Goal: Information Seeking & Learning: Check status

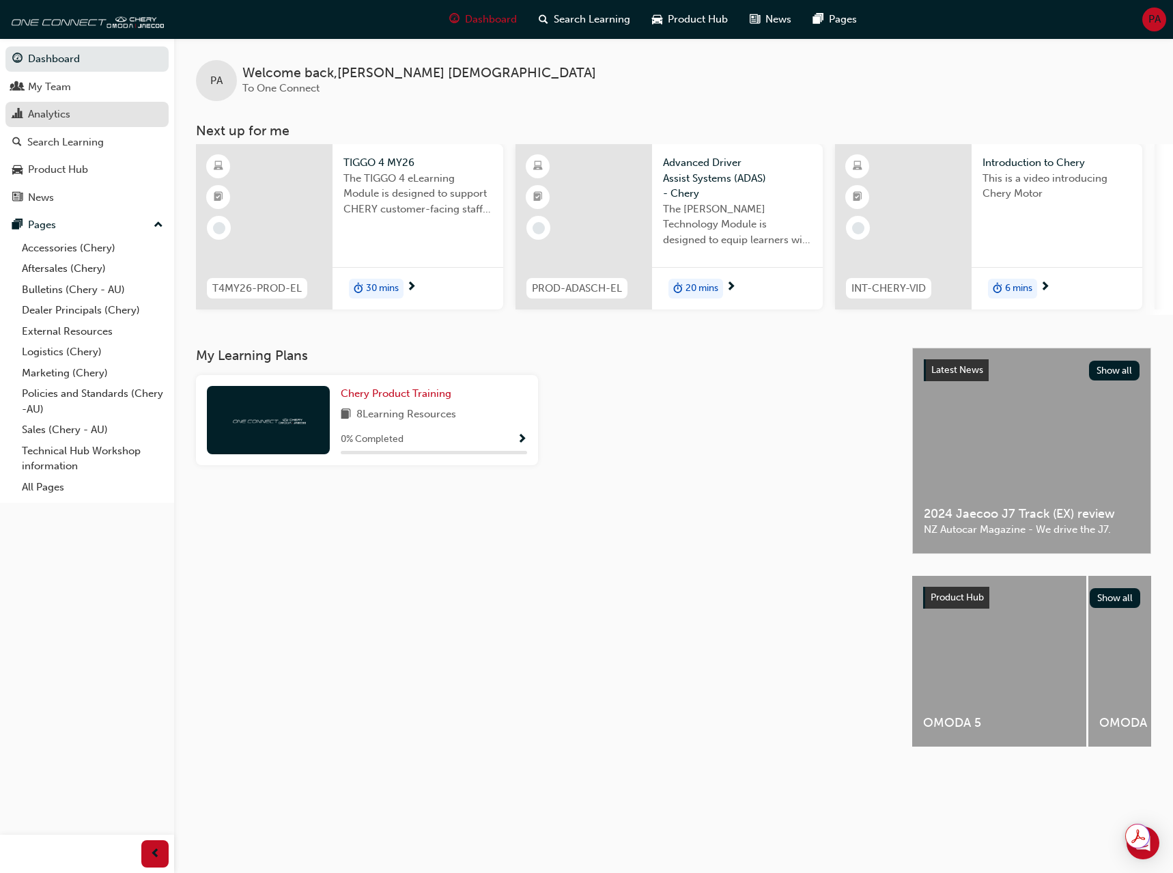
click at [44, 117] on div "Analytics" at bounding box center [49, 115] width 42 height 16
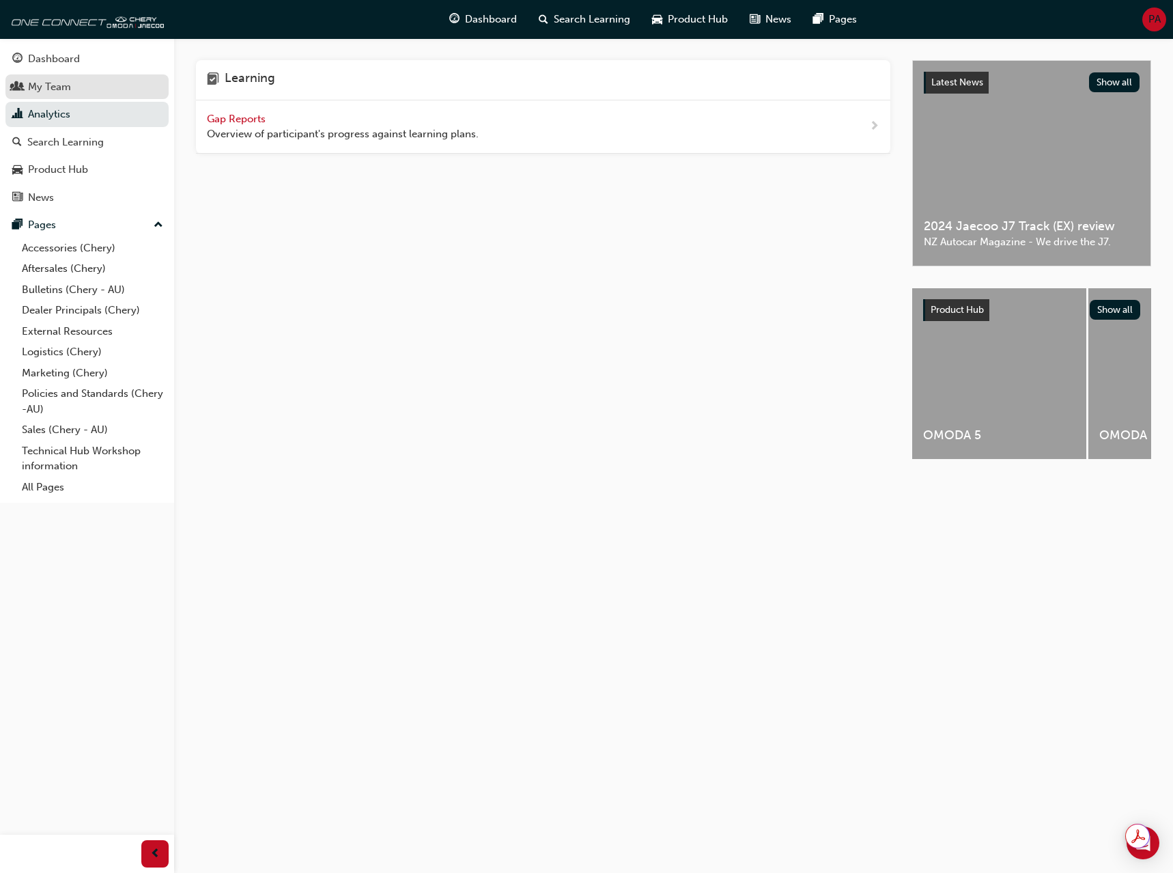
click at [42, 77] on link "My Team" at bounding box center [86, 86] width 163 height 25
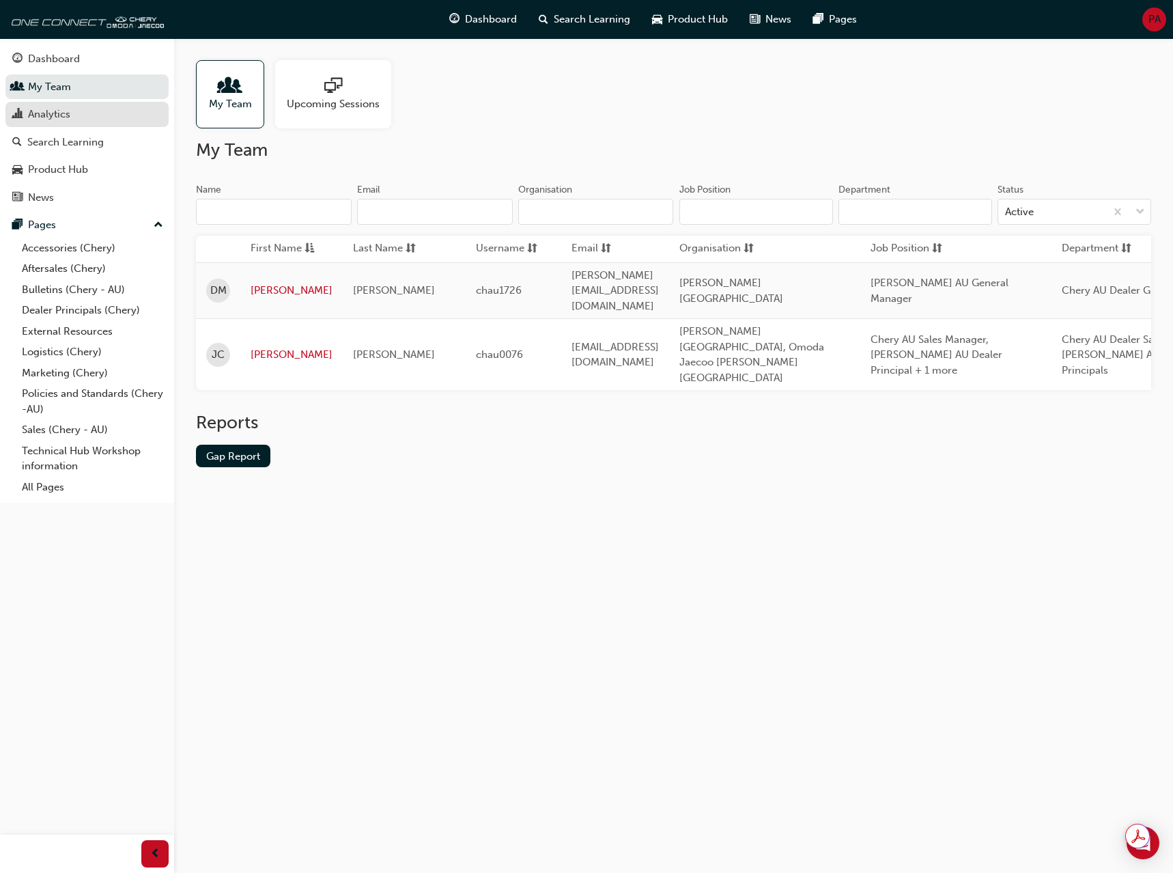
click at [48, 113] on div "Analytics" at bounding box center [49, 115] width 42 height 16
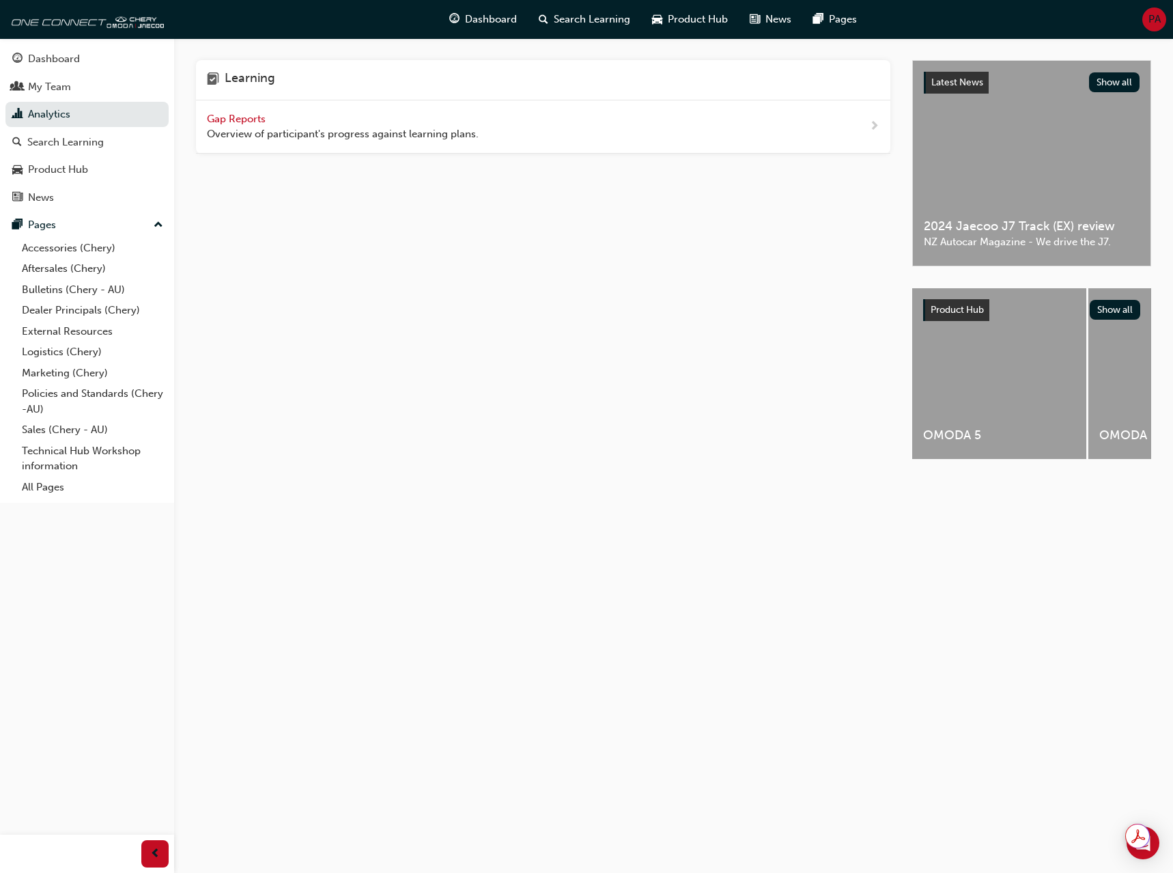
click at [234, 119] on span "Gap Reports" at bounding box center [237, 119] width 61 height 12
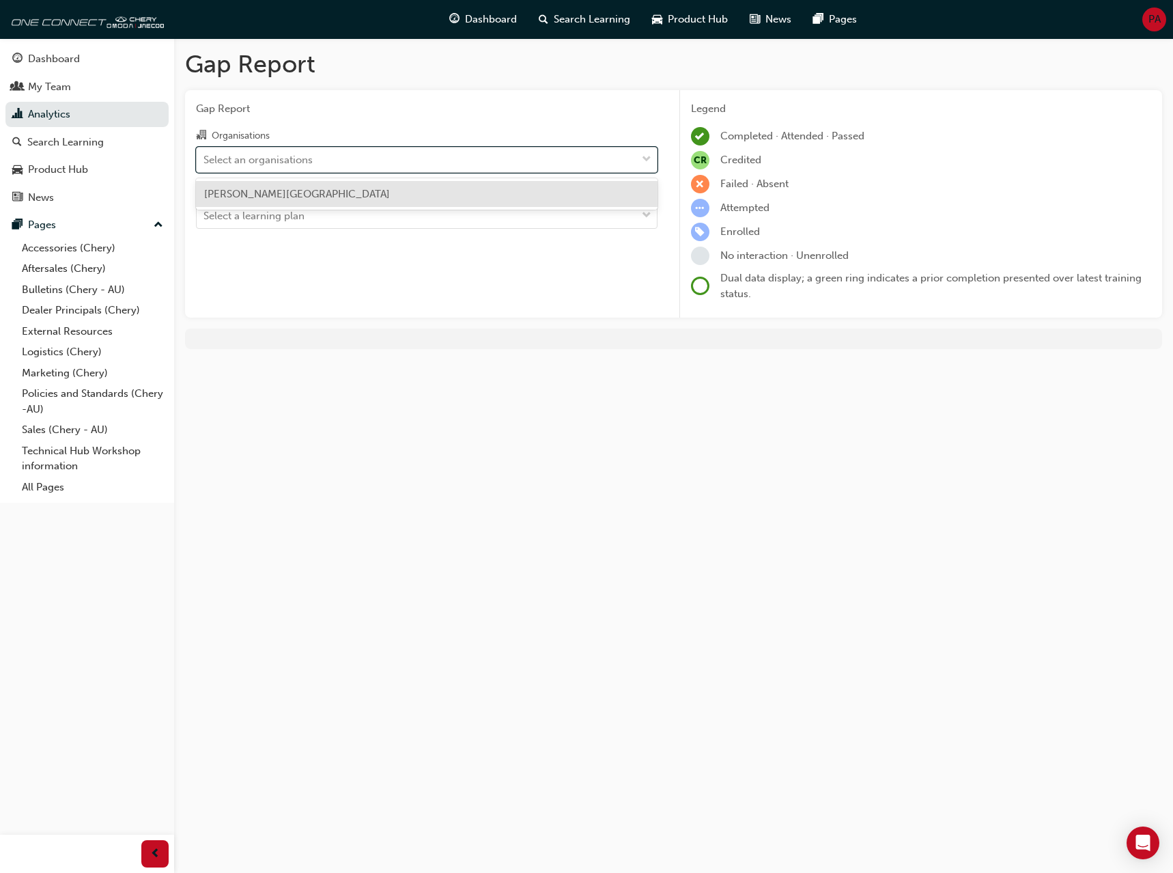
click at [450, 164] on div "Select an organisations" at bounding box center [417, 160] width 440 height 24
click at [205, 164] on input "Organisations option [PERSON_NAME] Springs focused, 1 of 1. 1 result available.…" at bounding box center [204, 159] width 1 height 12
click at [289, 191] on span "[PERSON_NAME][GEOGRAPHIC_DATA]" at bounding box center [297, 194] width 186 height 12
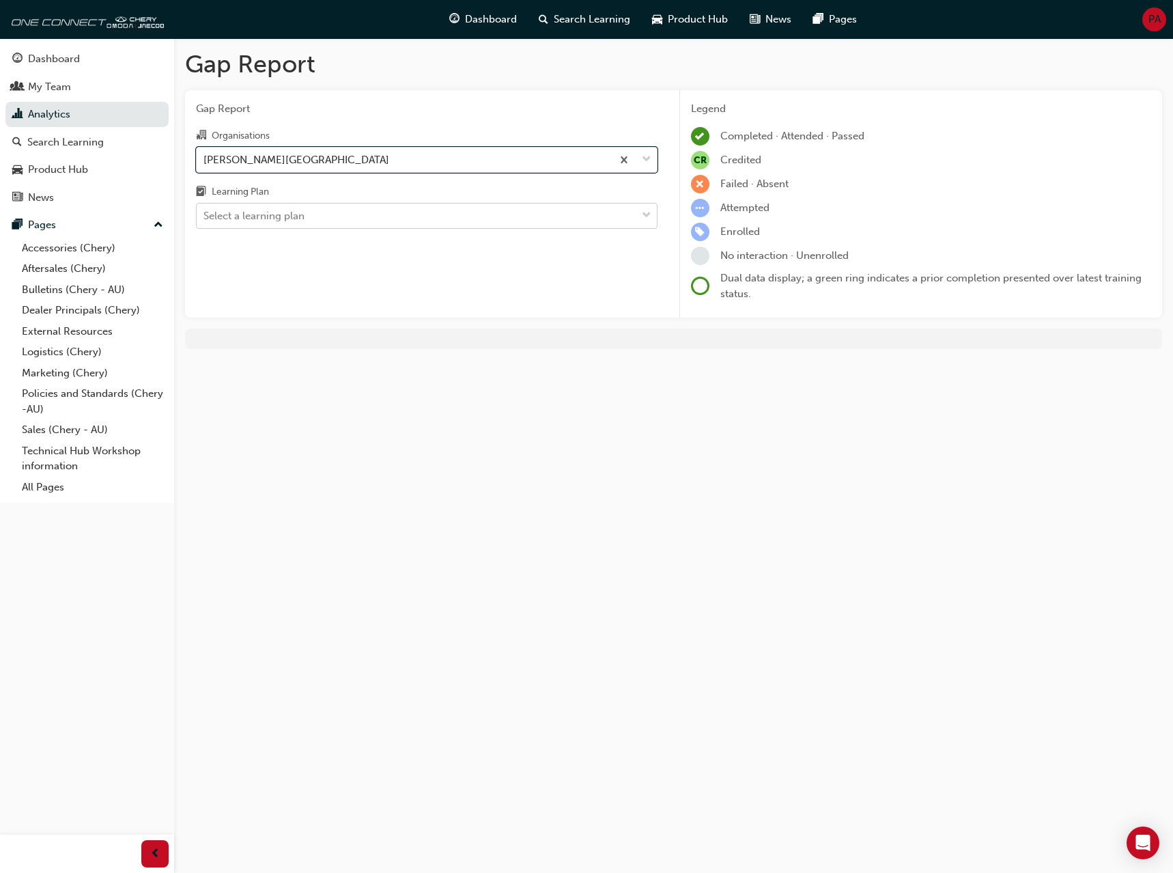
click at [337, 216] on div "Select a learning plan" at bounding box center [417, 216] width 440 height 24
click at [205, 216] on input "Learning Plan Select a learning plan" at bounding box center [204, 216] width 1 height 12
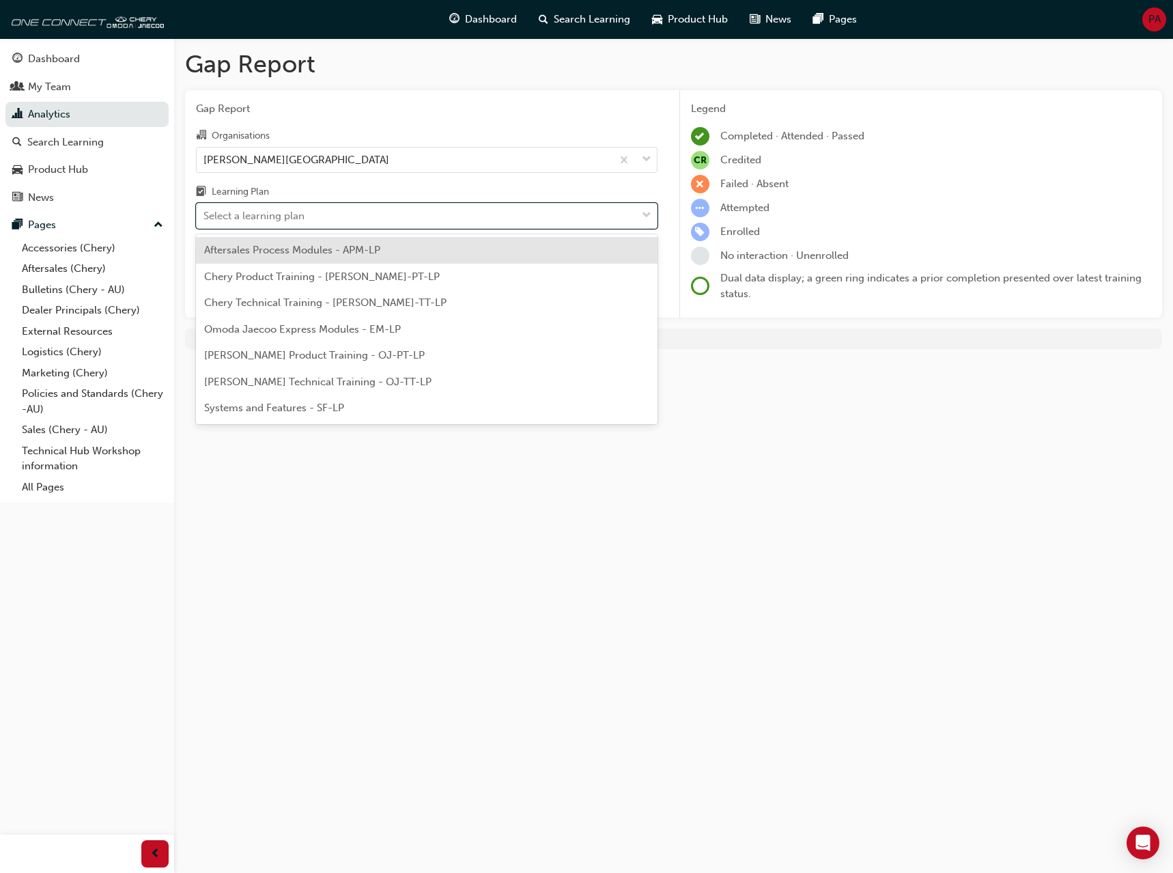
click at [307, 256] on div "Aftersales Process Modules - APM-LP" at bounding box center [427, 250] width 462 height 27
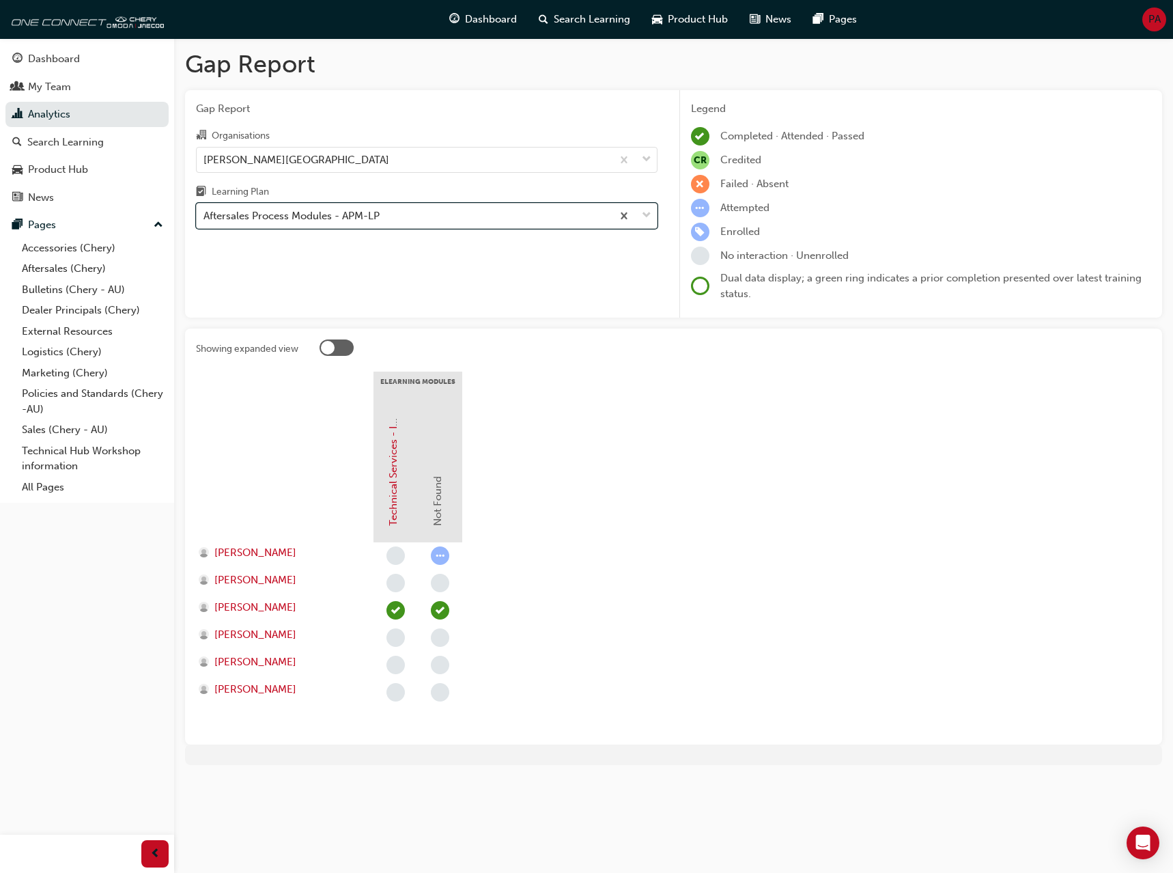
click at [359, 204] on div "Aftersales Process Modules - APM-LP" at bounding box center [404, 216] width 415 height 24
click at [205, 210] on input "Learning Plan option Aftersales Process Modules - APM-LP, selected. 0 results a…" at bounding box center [204, 216] width 1 height 12
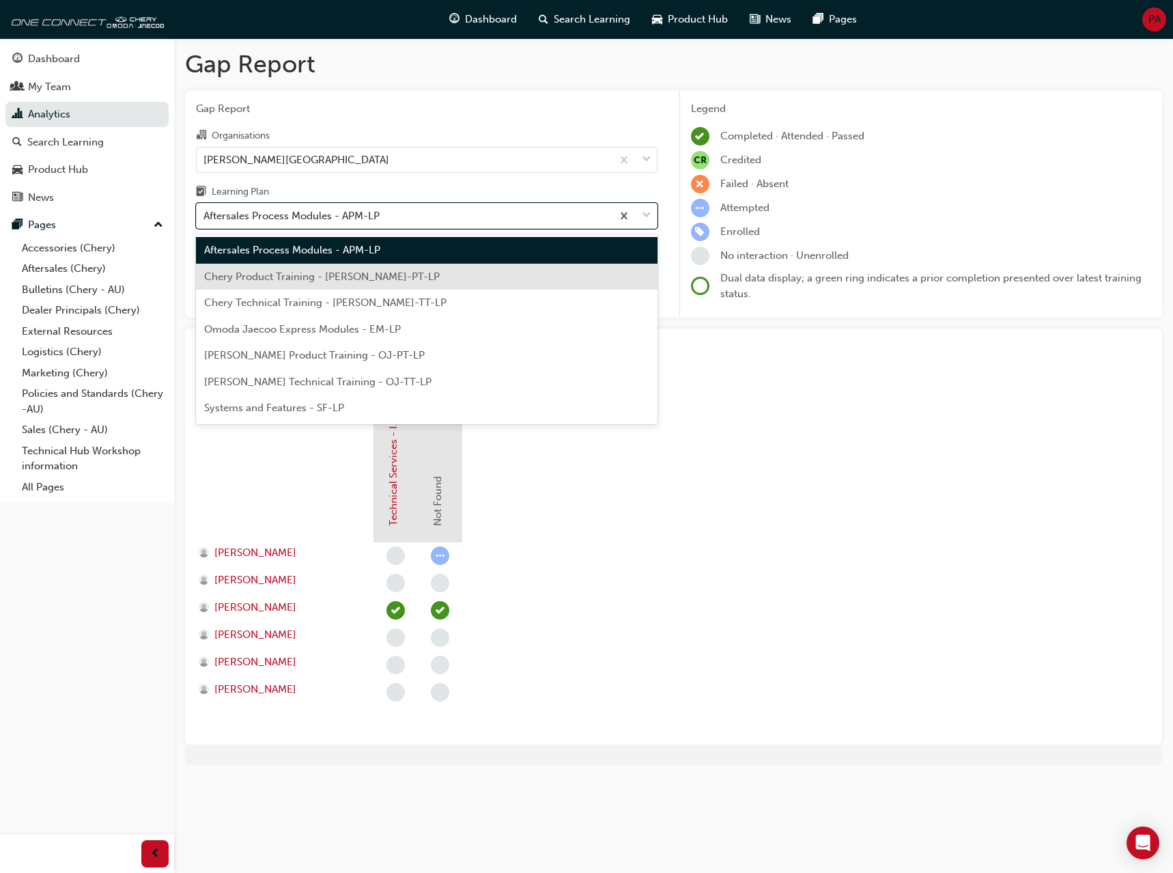
click at [326, 270] on span "Chery Product Training - [PERSON_NAME]-PT-LP" at bounding box center [322, 276] width 236 height 12
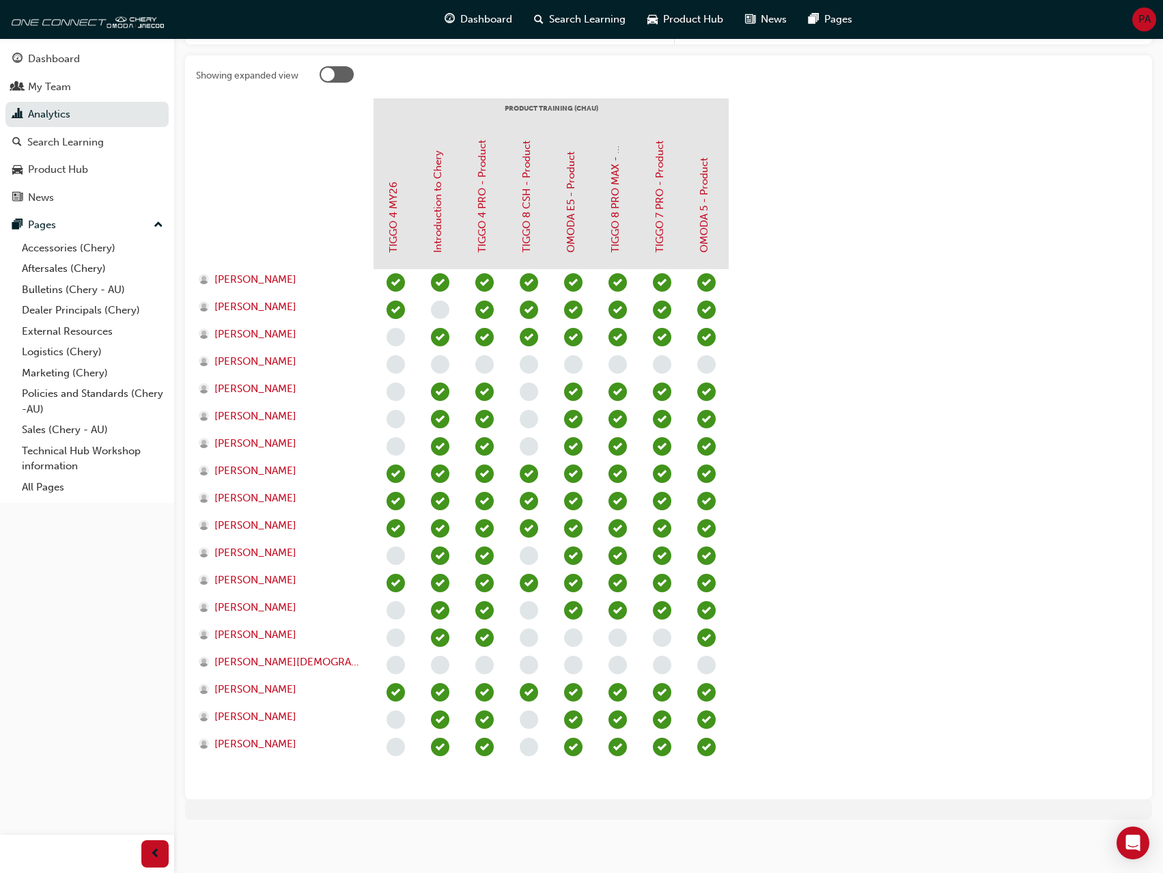
scroll to position [276, 0]
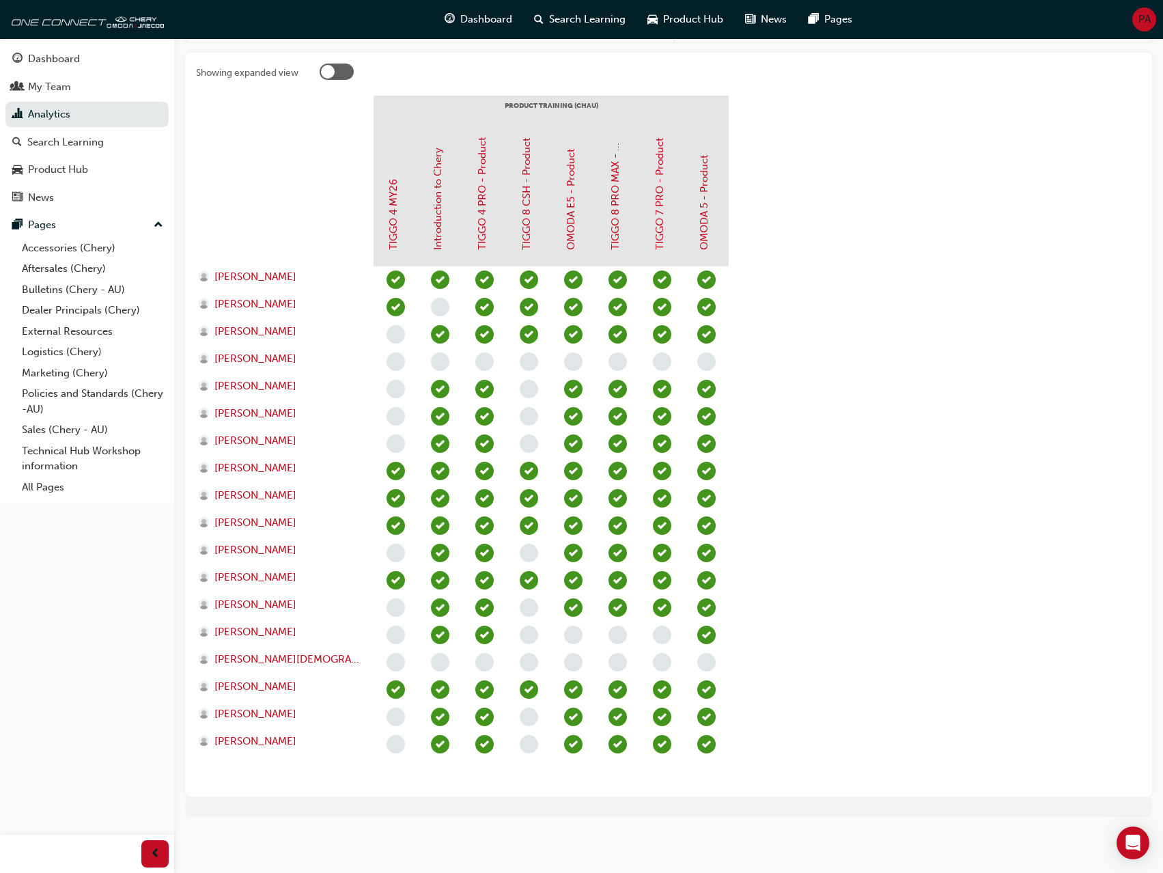
click at [395, 575] on span "learningRecordVerb_PASS-icon" at bounding box center [396, 580] width 18 height 18
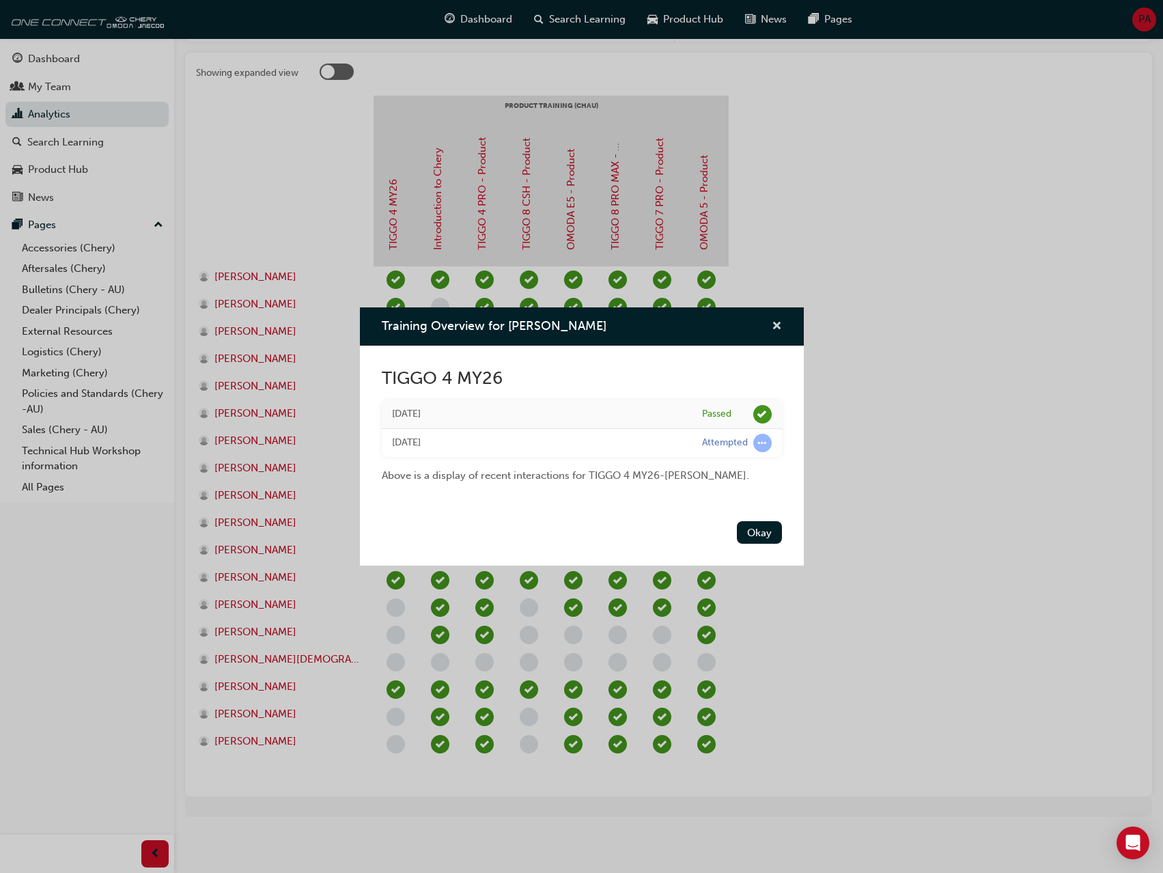
click at [777, 322] on span "cross-icon" at bounding box center [777, 327] width 10 height 12
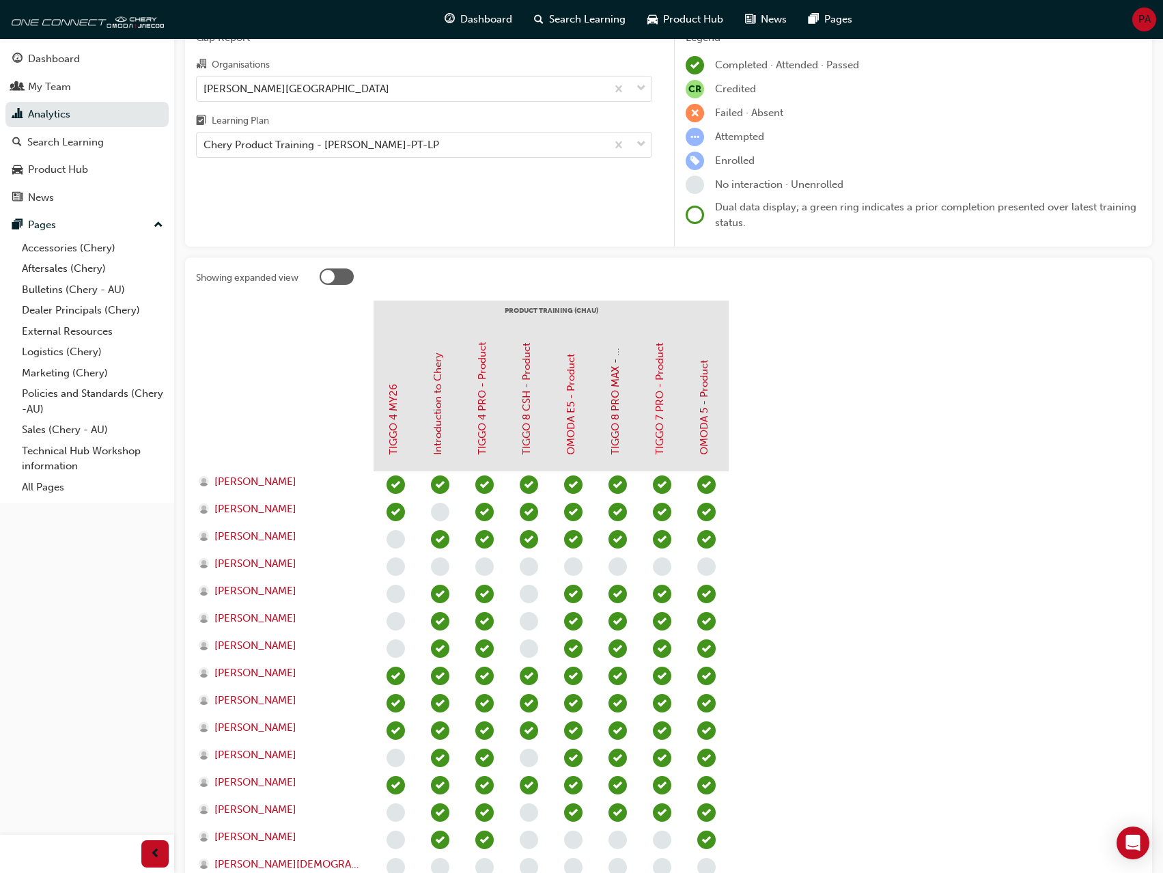
scroll to position [0, 0]
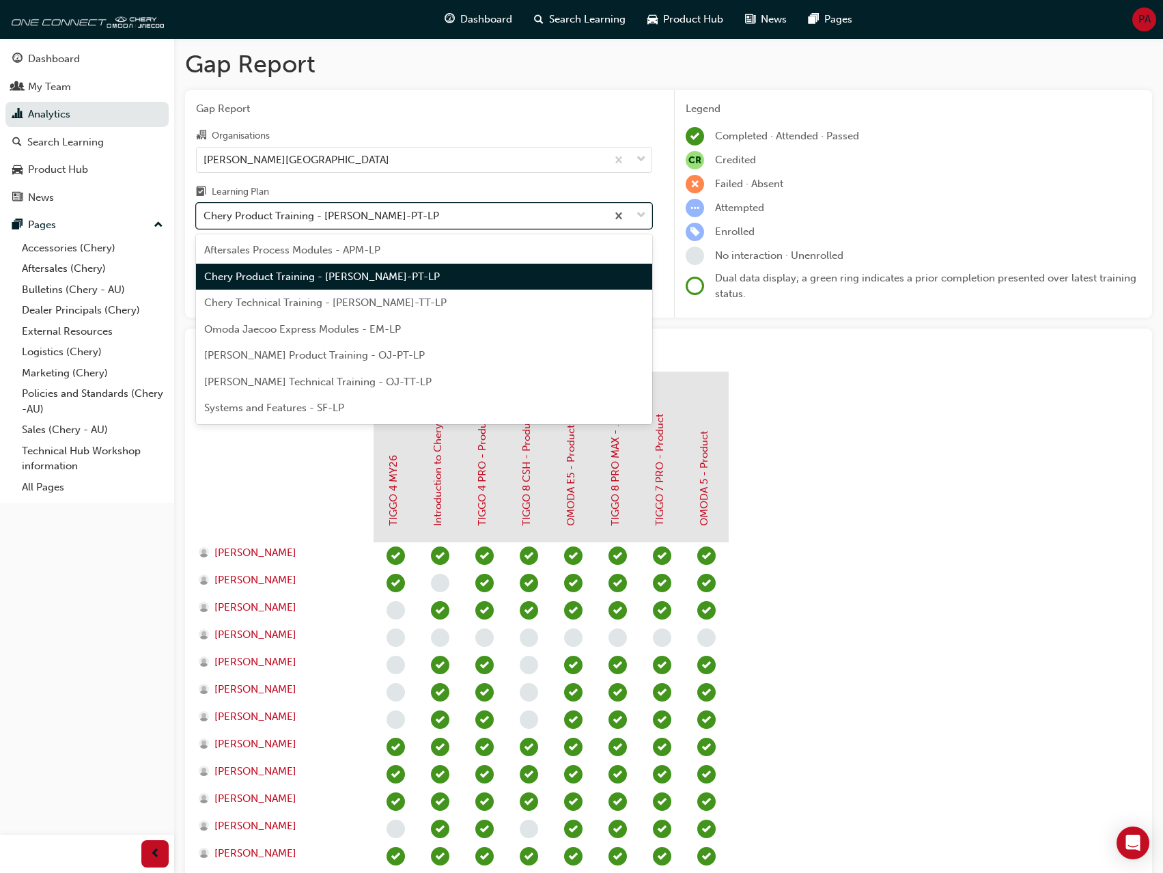
click at [301, 219] on div "Chery Product Training - [PERSON_NAME]-PT-LP" at bounding box center [322, 216] width 236 height 16
click at [205, 219] on input "Learning Plan option Chery Product Training - [PERSON_NAME]-PT-LP, selected. op…" at bounding box center [204, 216] width 1 height 12
click at [295, 295] on div "Chery Technical Training - [PERSON_NAME]-TT-LP" at bounding box center [424, 303] width 456 height 27
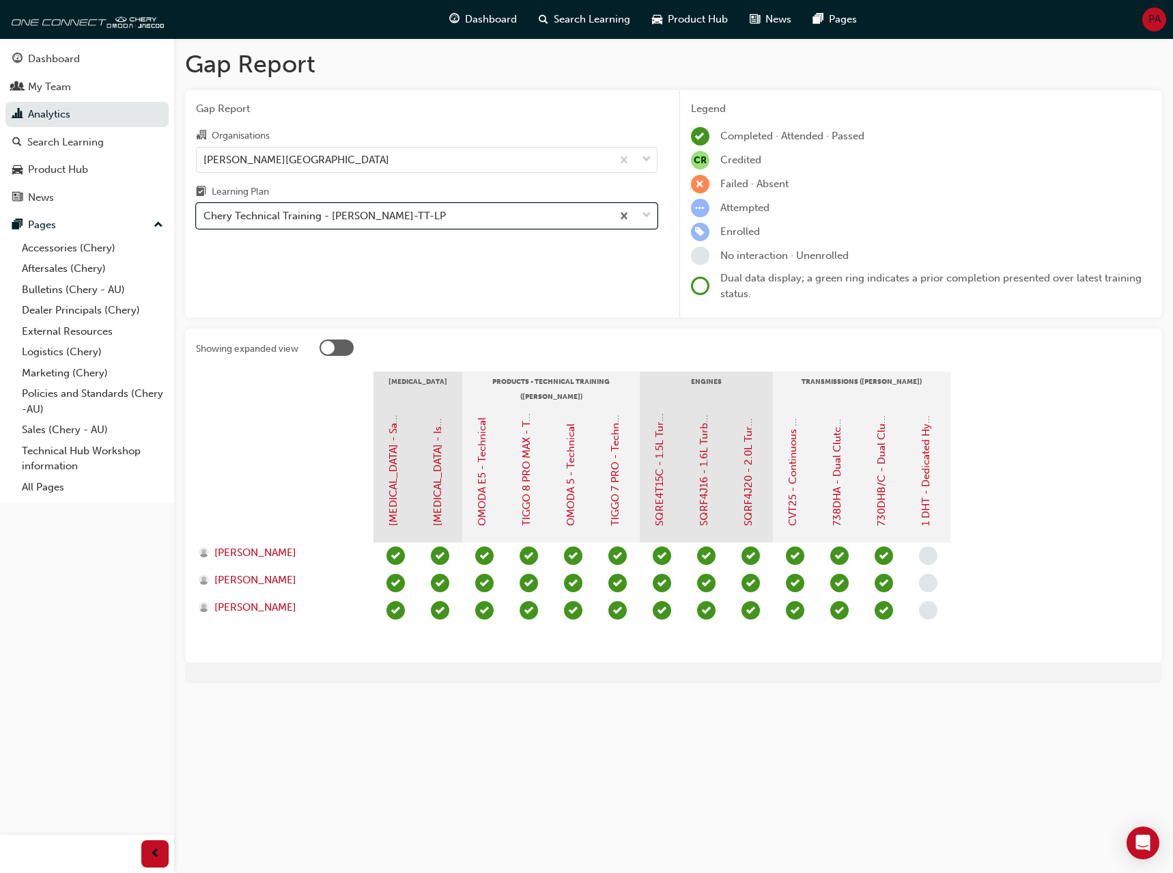
click at [288, 216] on div "Chery Technical Training - [PERSON_NAME]-TT-LP" at bounding box center [325, 216] width 242 height 16
click at [205, 216] on input "Learning Plan option Chery Technical Training - [PERSON_NAME]-TT-LP, selected. …" at bounding box center [204, 216] width 1 height 12
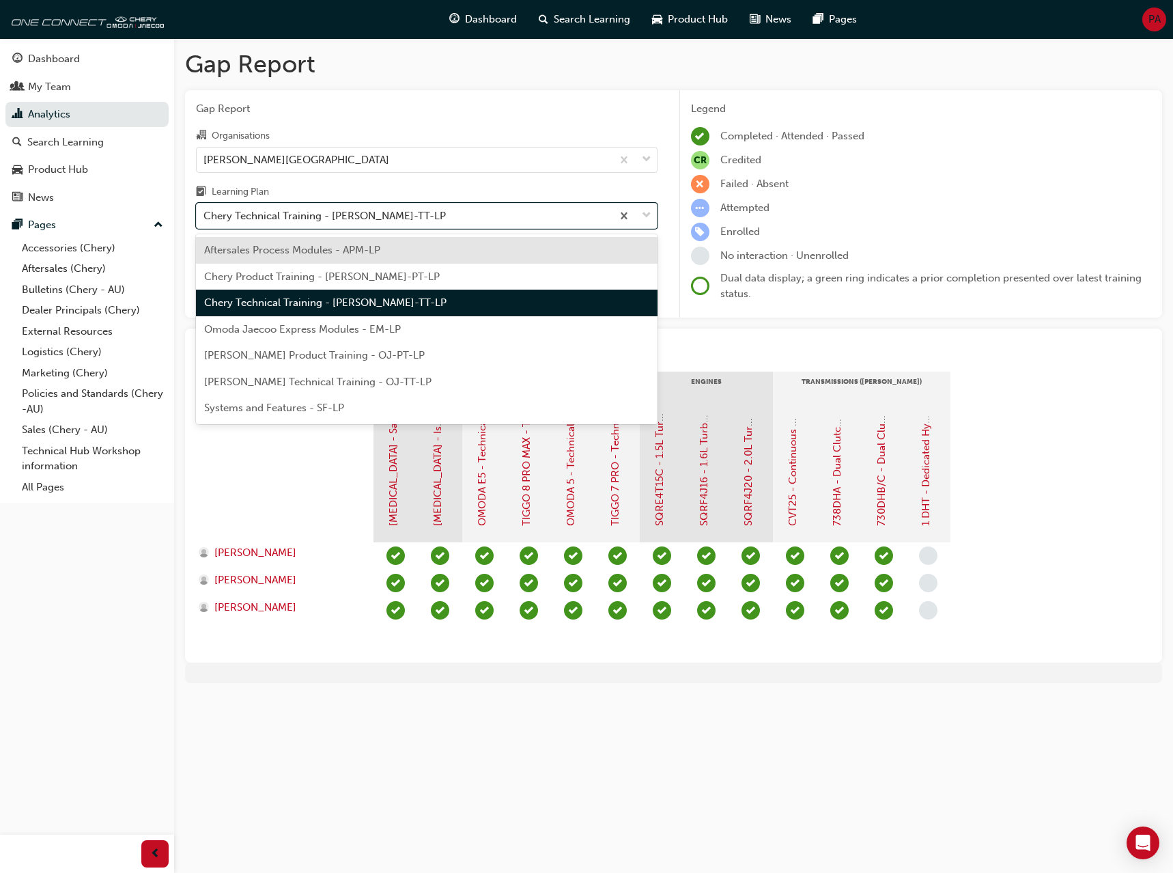
click at [250, 329] on span "Omoda Jaecoo Express Modules - EM-LP" at bounding box center [302, 329] width 197 height 12
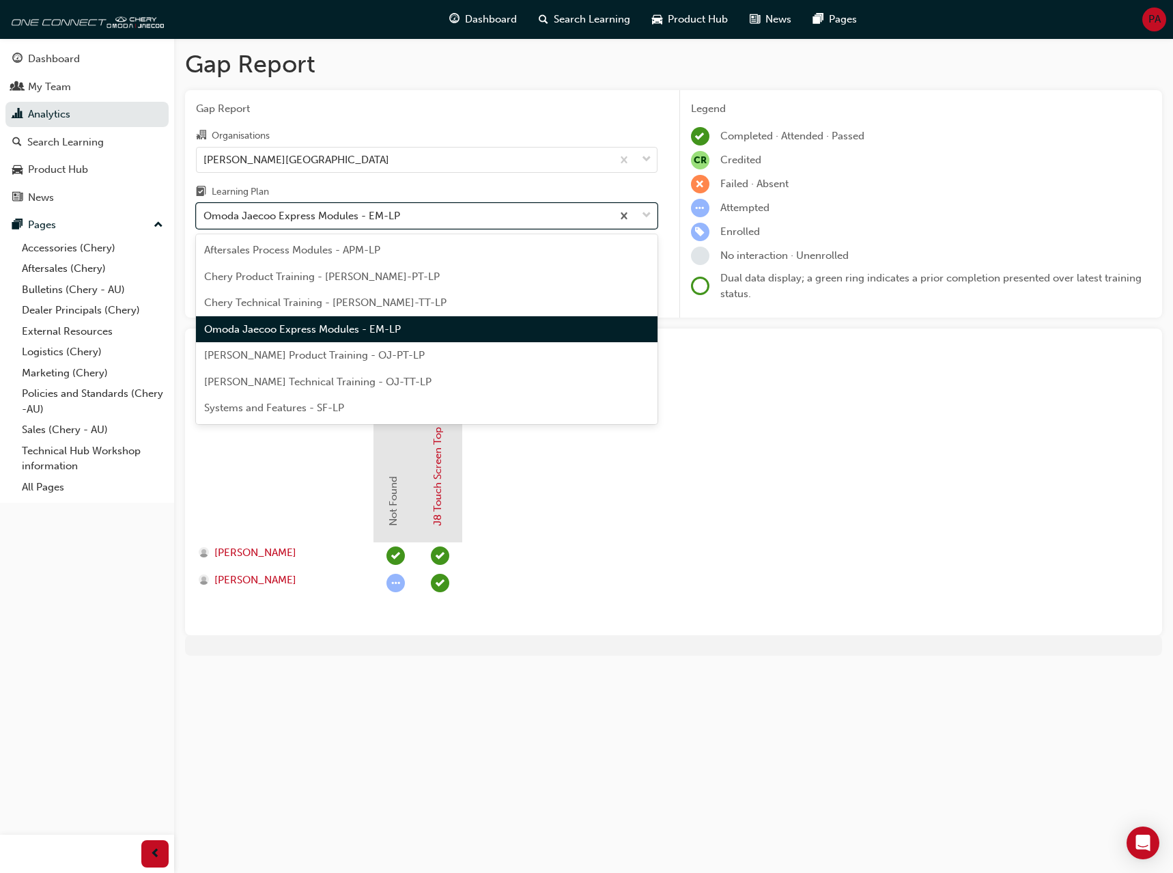
click at [283, 219] on div "Omoda Jaecoo Express Modules - EM-LP" at bounding box center [302, 216] width 197 height 16
click at [205, 219] on input "Learning Plan option Omoda Jaecoo Express Modules - EM-LP, selected. option Omo…" at bounding box center [204, 216] width 1 height 12
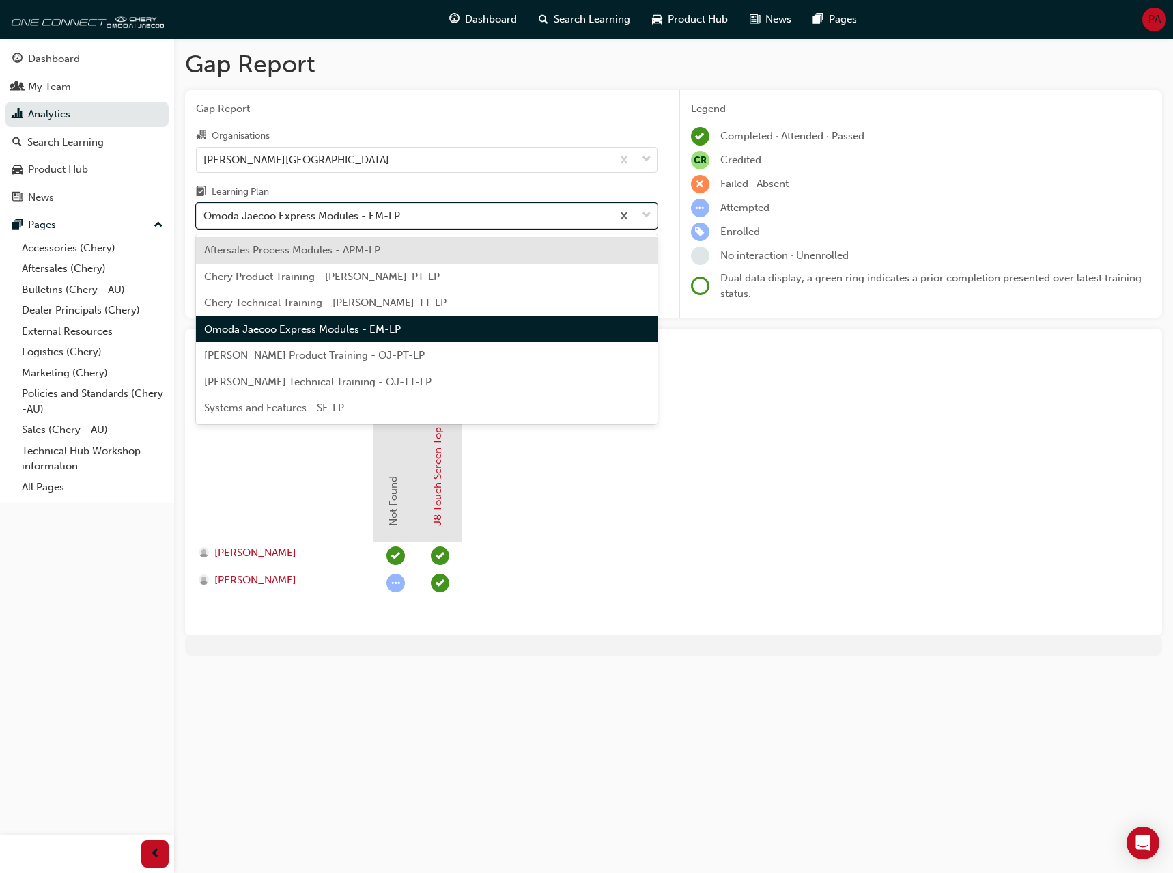
click at [258, 356] on span "[PERSON_NAME] Product Training - OJ-PT-LP" at bounding box center [314, 355] width 221 height 12
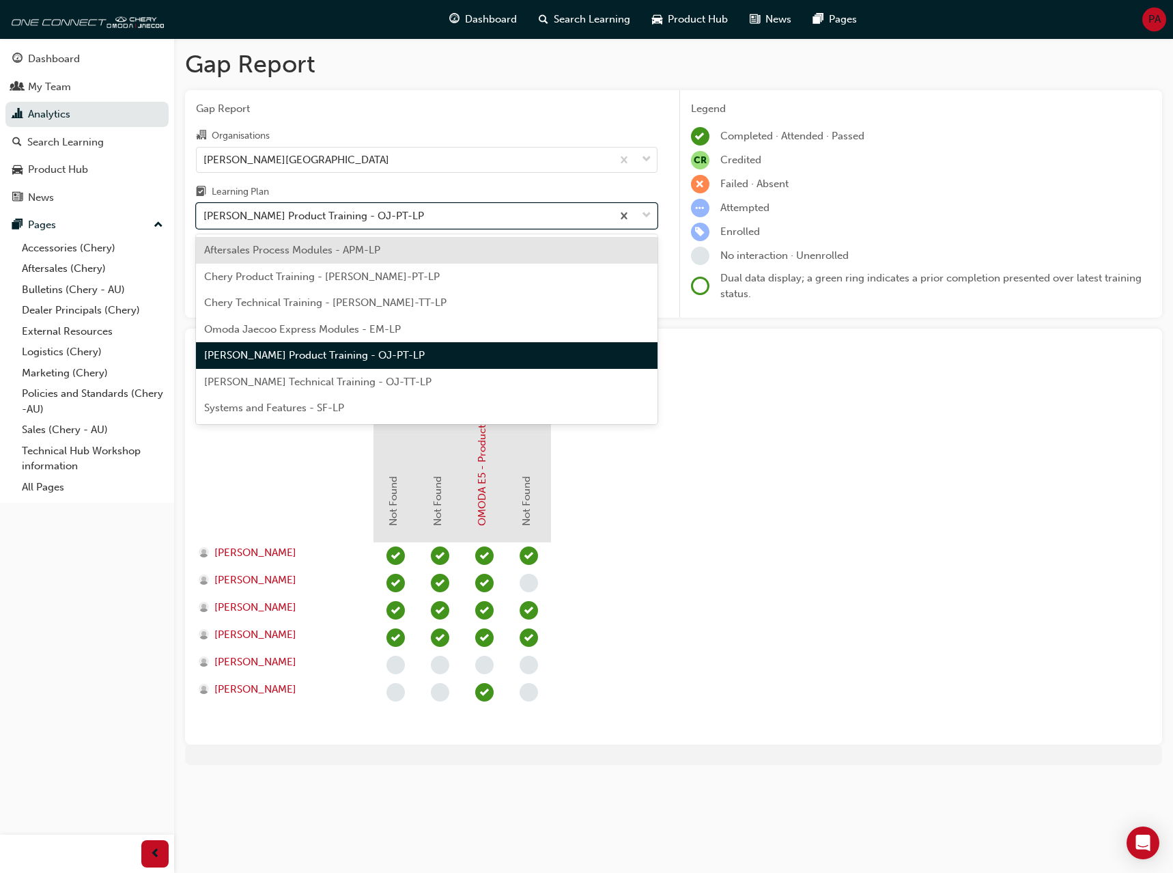
click at [298, 221] on div "[PERSON_NAME] Product Training - OJ-PT-LP" at bounding box center [314, 216] width 221 height 16
click at [205, 221] on input "Learning Plan option [PERSON_NAME] Product Training - OJ-PT-LP, selected. optio…" at bounding box center [204, 216] width 1 height 12
click at [270, 383] on span "[PERSON_NAME] Technical Training - OJ-TT-LP" at bounding box center [317, 382] width 227 height 12
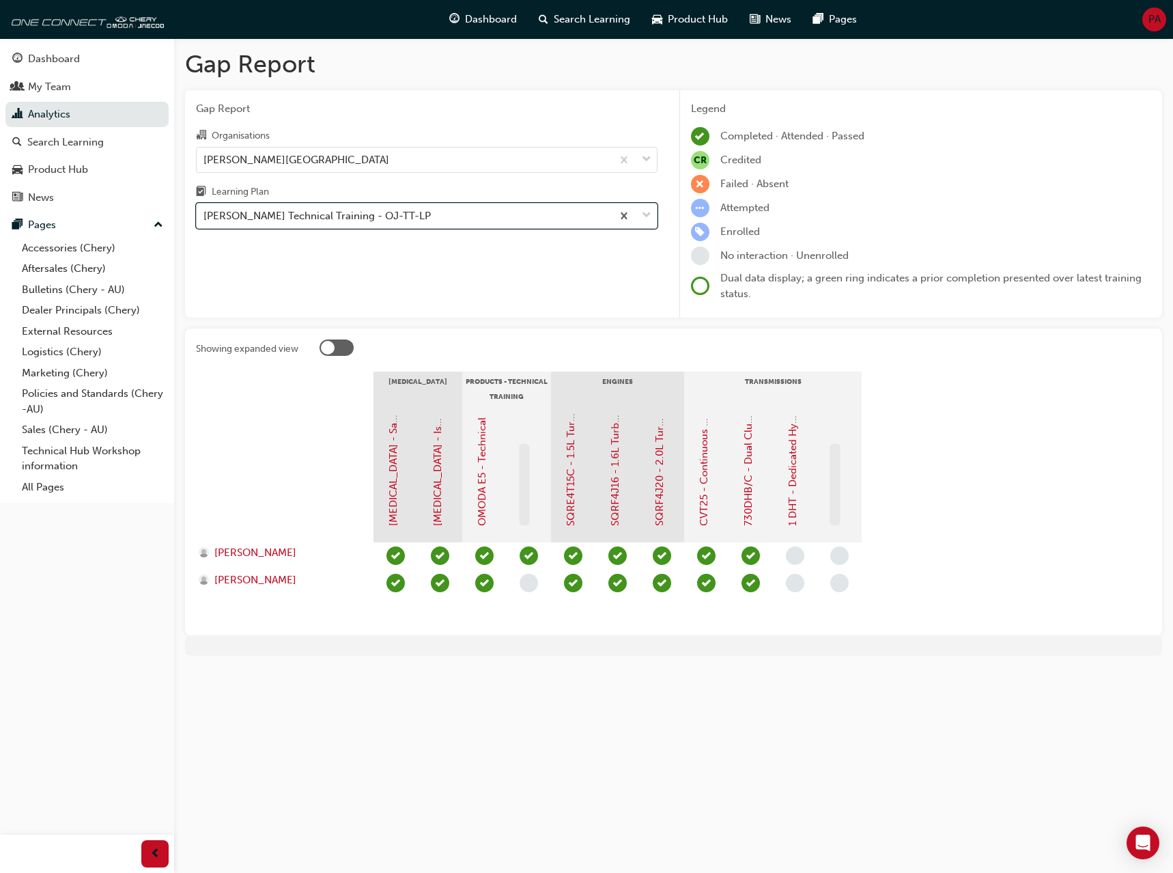
click at [305, 219] on div "[PERSON_NAME] Technical Training - OJ-TT-LP" at bounding box center [317, 216] width 227 height 16
click at [205, 219] on input "Learning Plan option Omoda Jaecoo Technical Training - OJ-TT-LP, selected. 0 re…" at bounding box center [204, 216] width 1 height 12
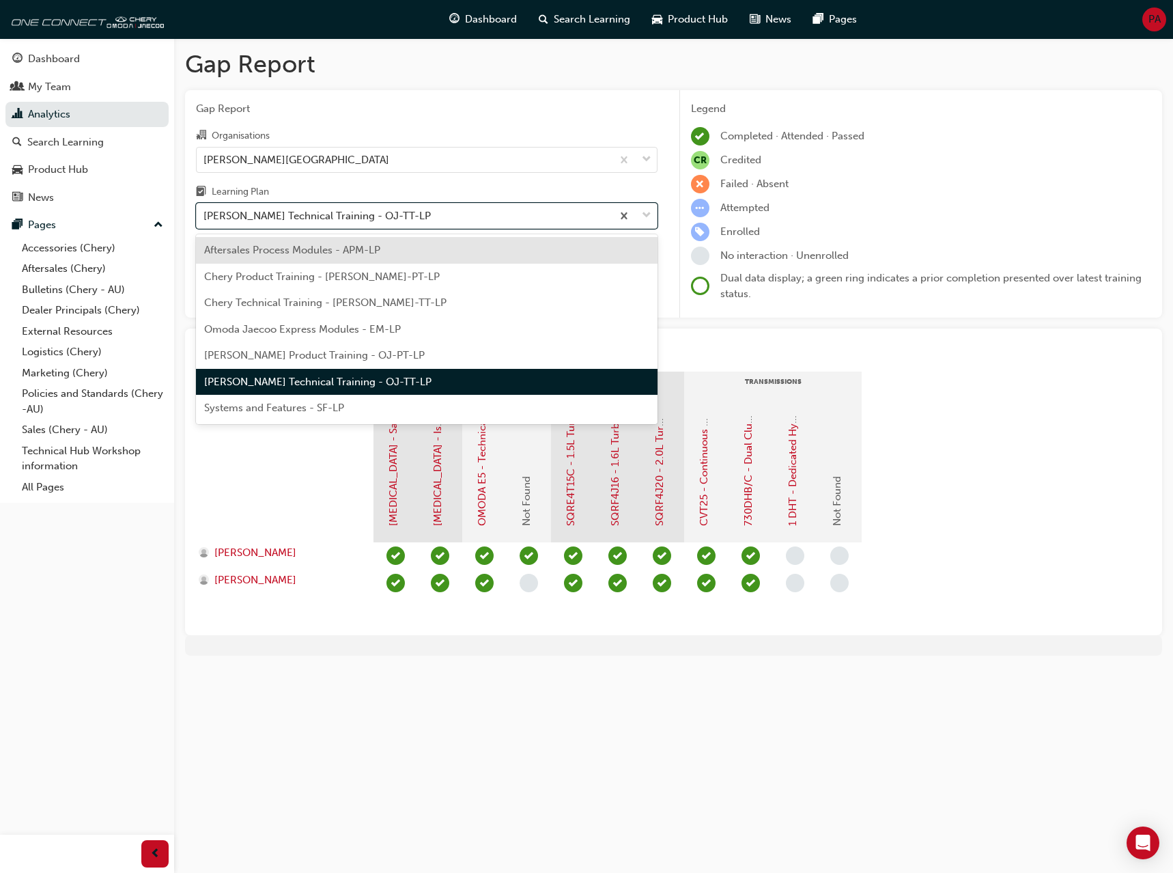
click at [255, 410] on span "Systems and Features - SF-LP" at bounding box center [274, 408] width 140 height 12
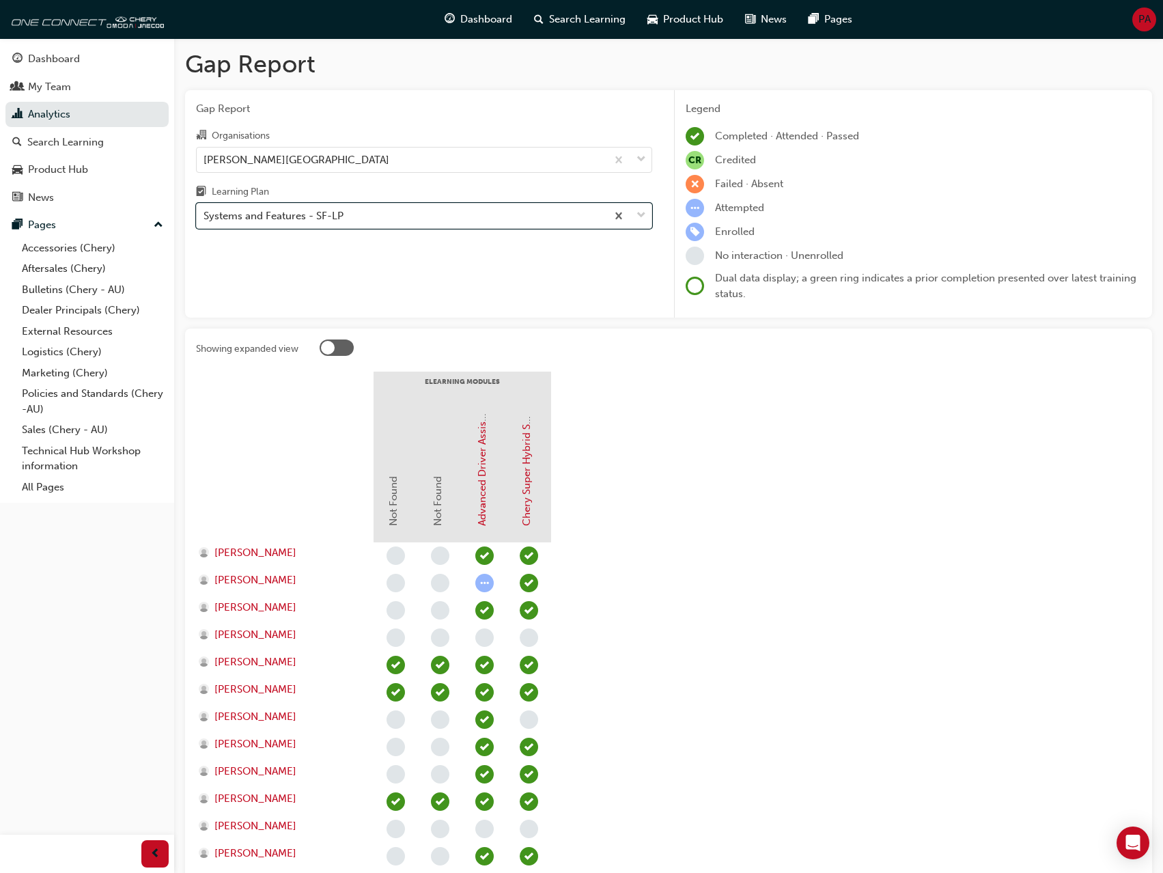
click at [327, 232] on div "Gap Report Organisations [PERSON_NAME] Springs Learning Plan option Systems and…" at bounding box center [424, 204] width 478 height 228
click at [329, 220] on div "Systems and Features - SF-LP" at bounding box center [274, 216] width 140 height 16
click at [205, 220] on input "Learning Plan Systems and Features - SF-LP" at bounding box center [204, 216] width 1 height 12
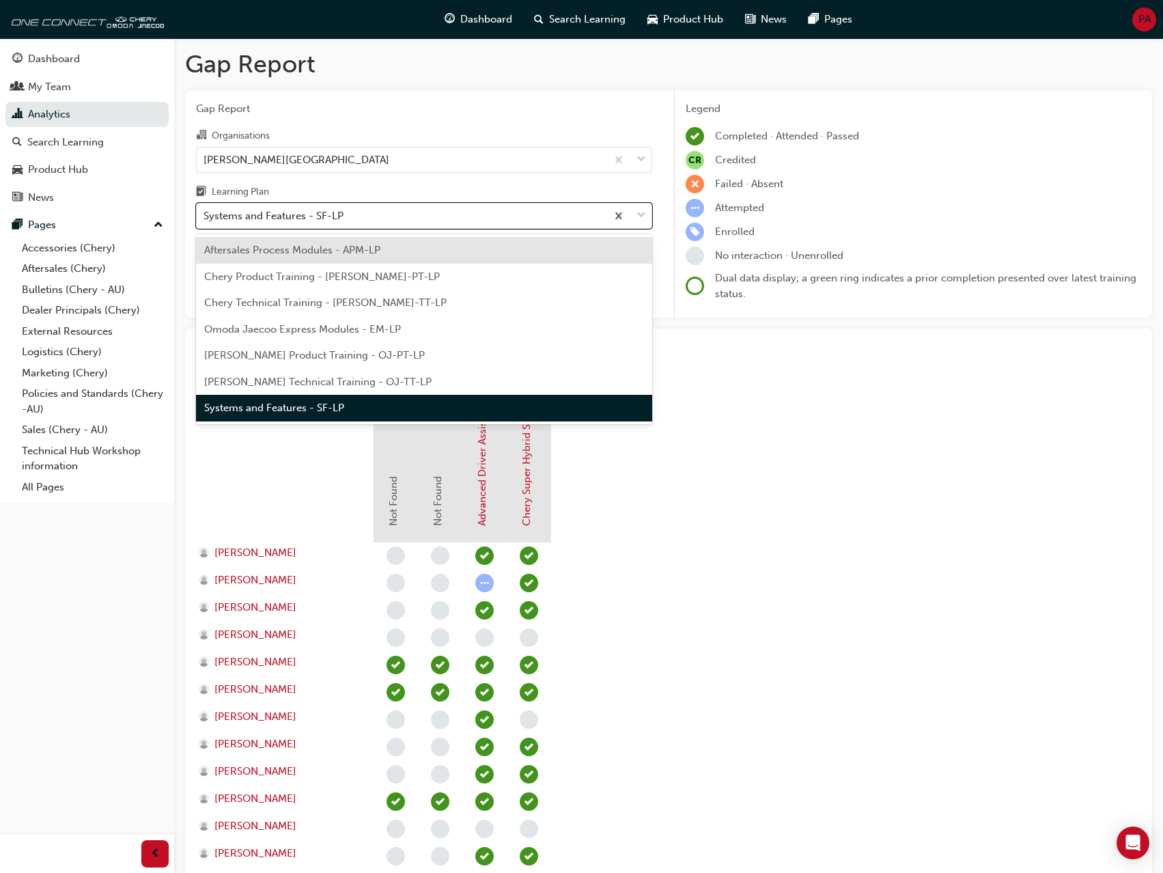
click at [283, 249] on span "Aftersales Process Modules - APM-LP" at bounding box center [292, 250] width 176 height 12
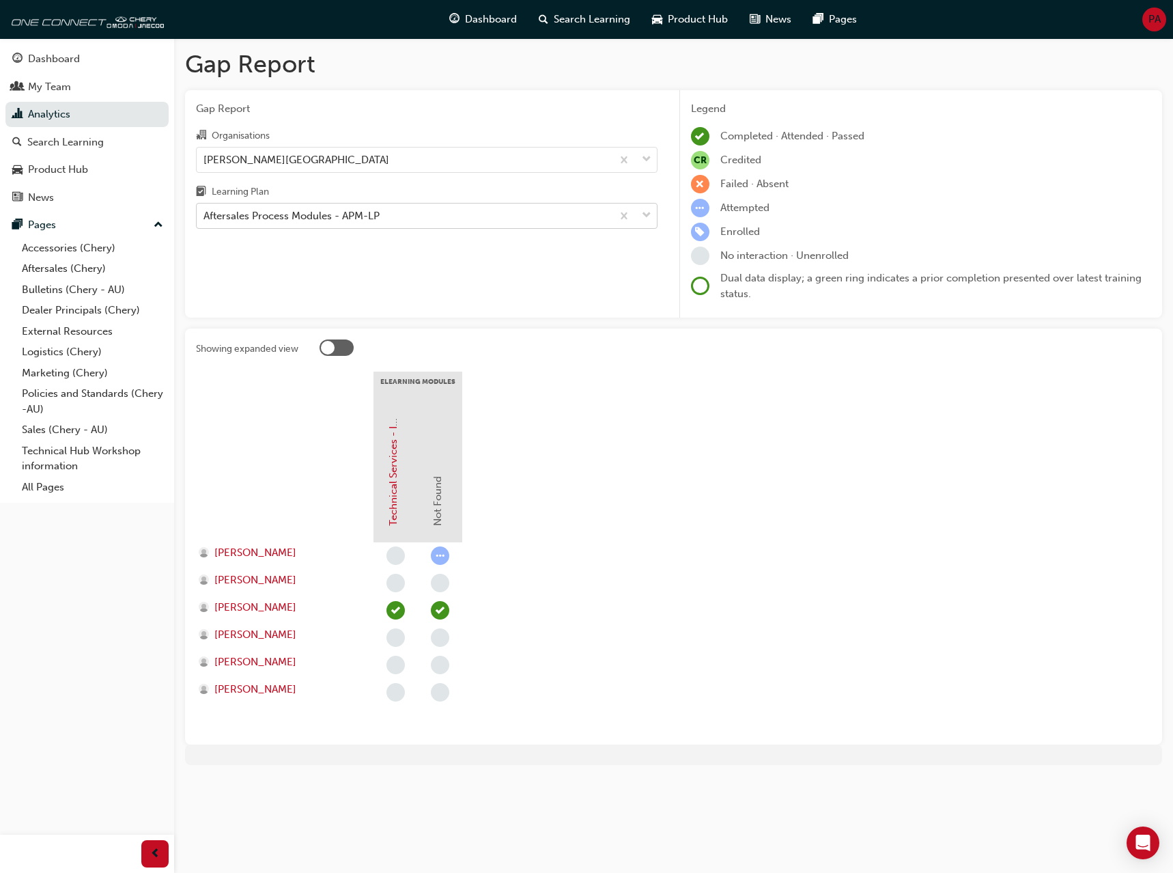
click at [308, 219] on div "Aftersales Process Modules - APM-LP" at bounding box center [292, 216] width 176 height 16
click at [205, 219] on input "Learning Plan Aftersales Process Modules - APM-LP" at bounding box center [204, 216] width 1 height 12
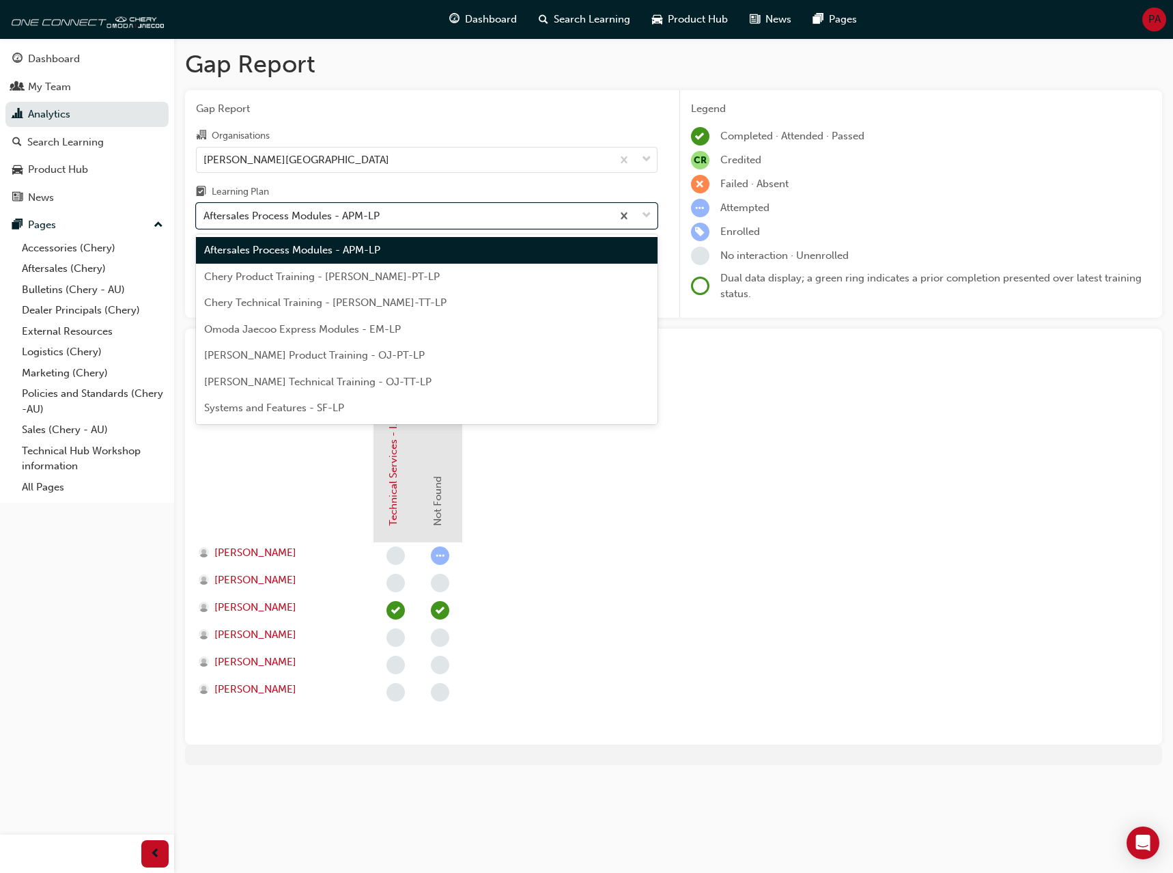
click at [265, 279] on span "Chery Product Training - [PERSON_NAME]-PT-LP" at bounding box center [322, 276] width 236 height 12
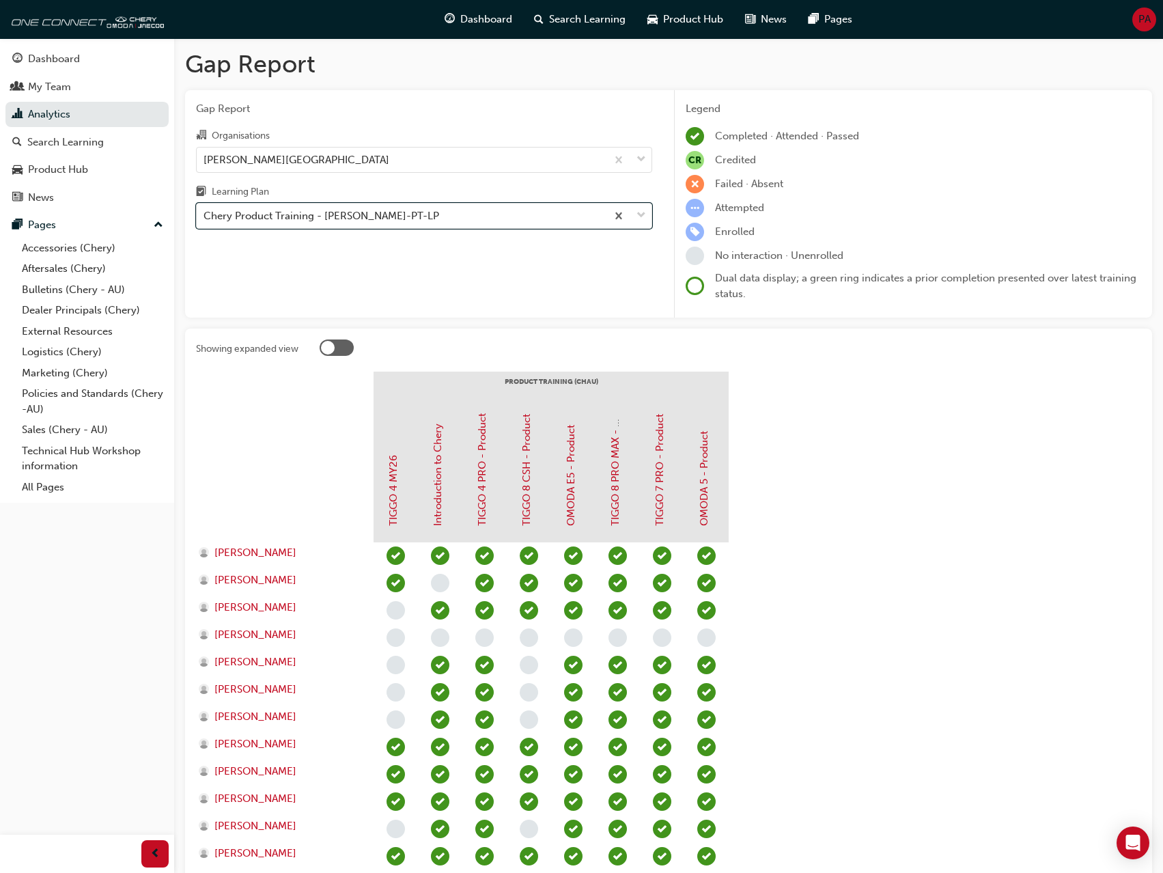
click at [853, 601] on section "PRODUCT TRAINING ([PERSON_NAME]) TIGGO 4 MY26 Introduction to [PERSON_NAME] 4 P…" at bounding box center [668, 717] width 945 height 690
